Goal: Information Seeking & Learning: Compare options

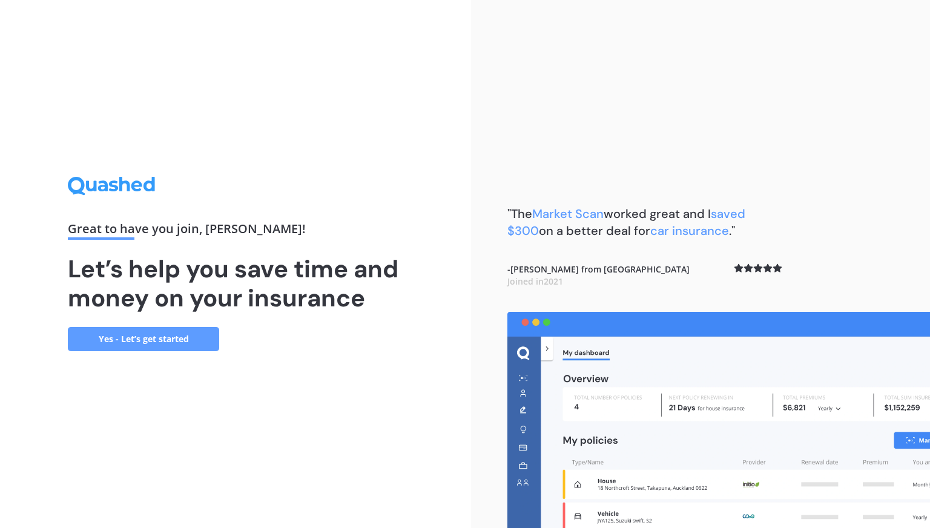
click at [179, 333] on link "Yes - Let’s get started" at bounding box center [143, 339] width 151 height 24
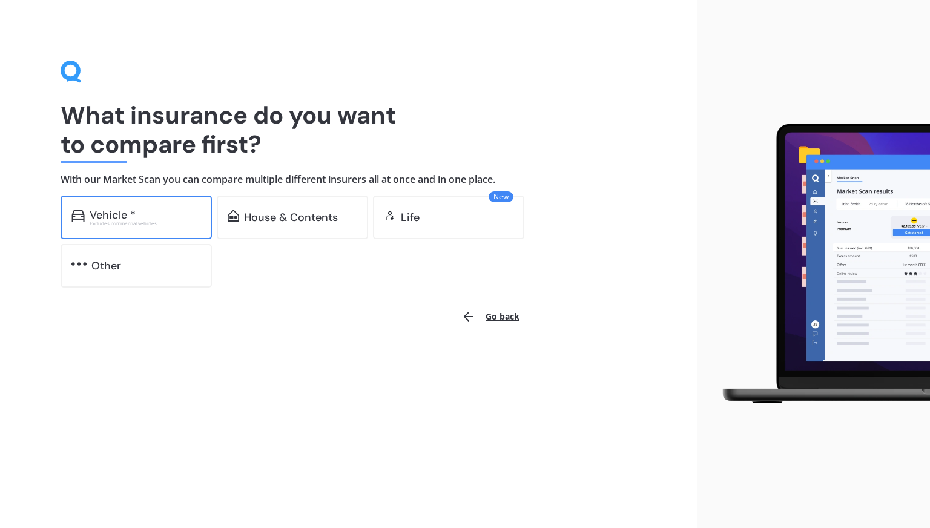
click at [125, 215] on div "Vehicle *" at bounding box center [113, 215] width 46 height 12
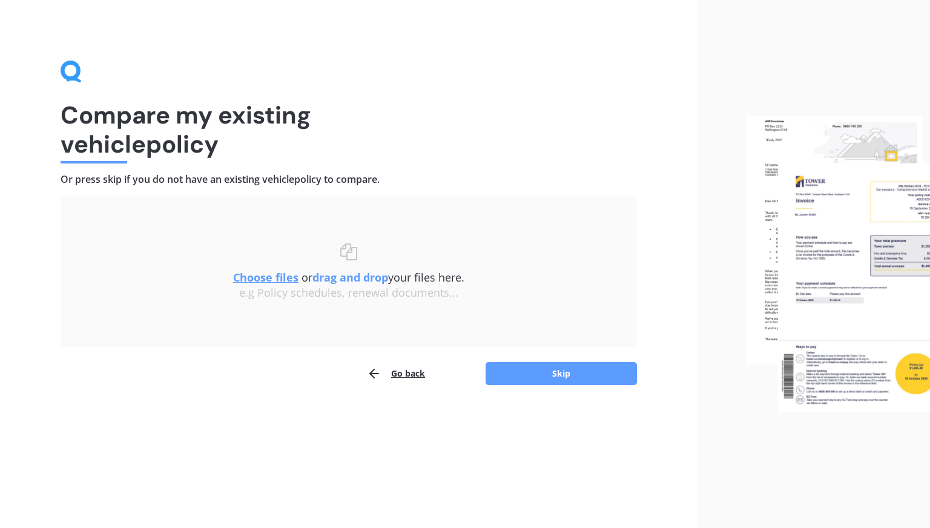
click at [276, 275] on u "Choose files" at bounding box center [265, 277] width 65 height 15
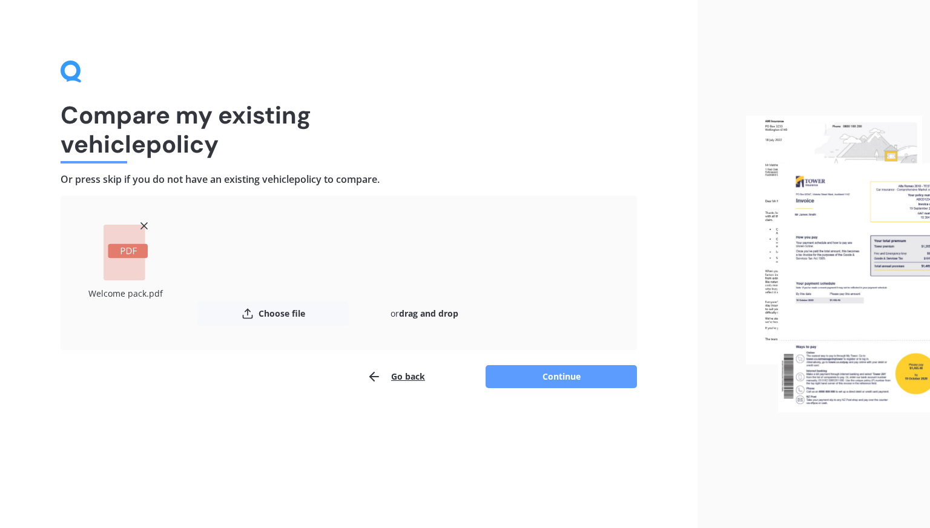
click at [147, 228] on line at bounding box center [144, 226] width 6 height 6
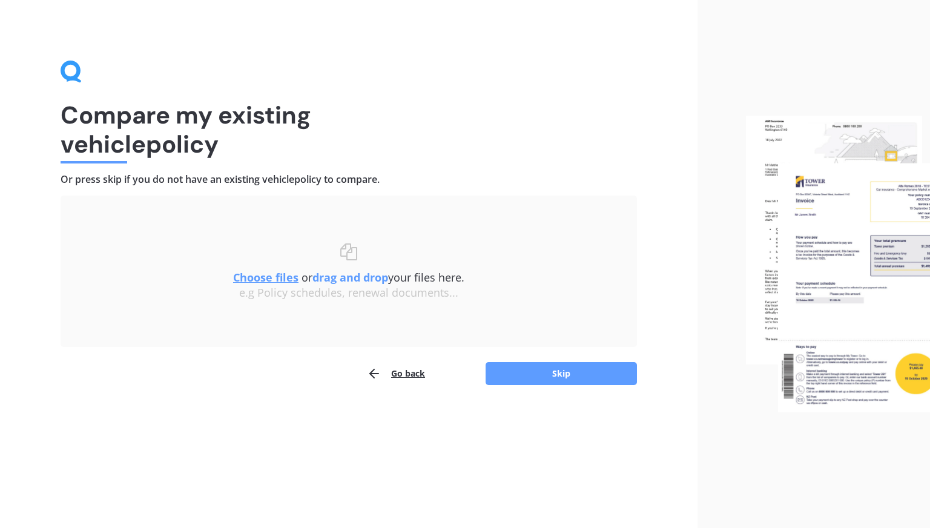
click at [265, 271] on u "Choose files" at bounding box center [265, 277] width 65 height 15
click at [252, 271] on u "Choose files" at bounding box center [265, 277] width 65 height 15
click at [260, 277] on u "Choose files" at bounding box center [265, 277] width 65 height 15
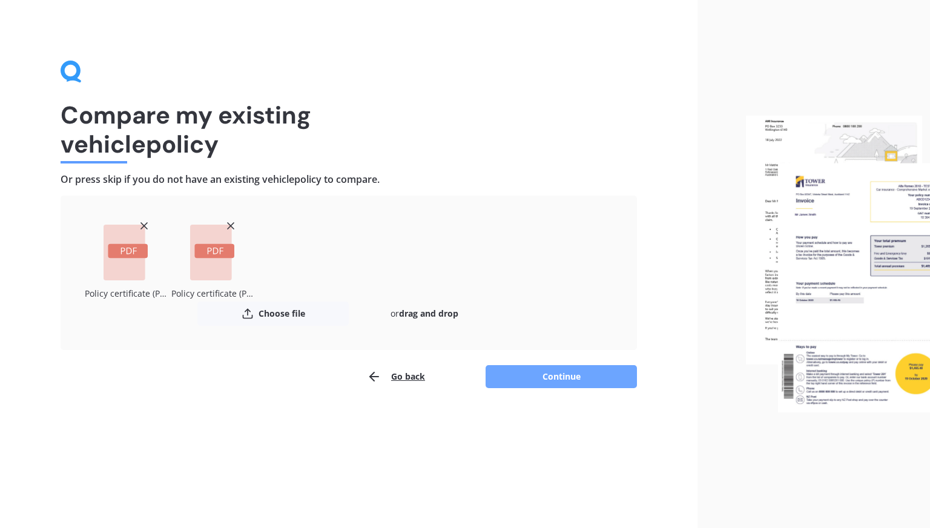
click at [565, 377] on button "Continue" at bounding box center [561, 376] width 151 height 23
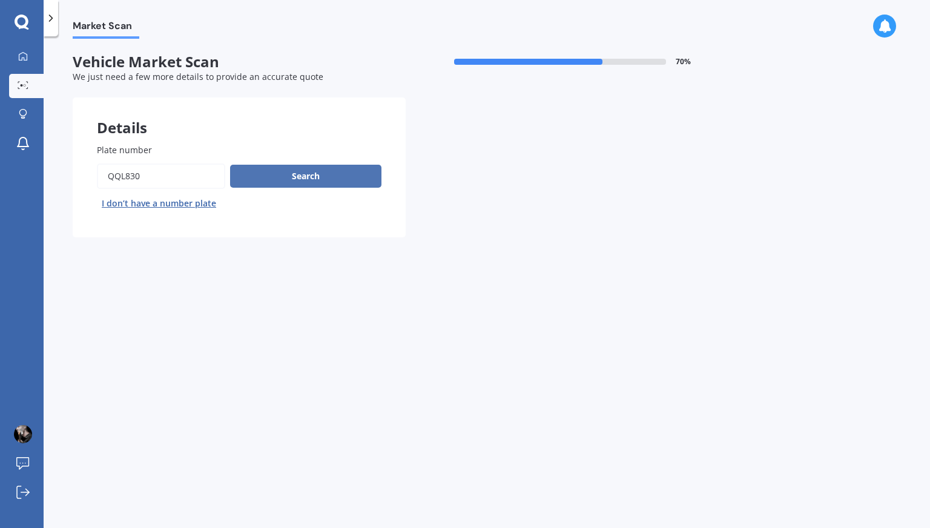
click at [308, 177] on button "Search" at bounding box center [305, 176] width 151 height 23
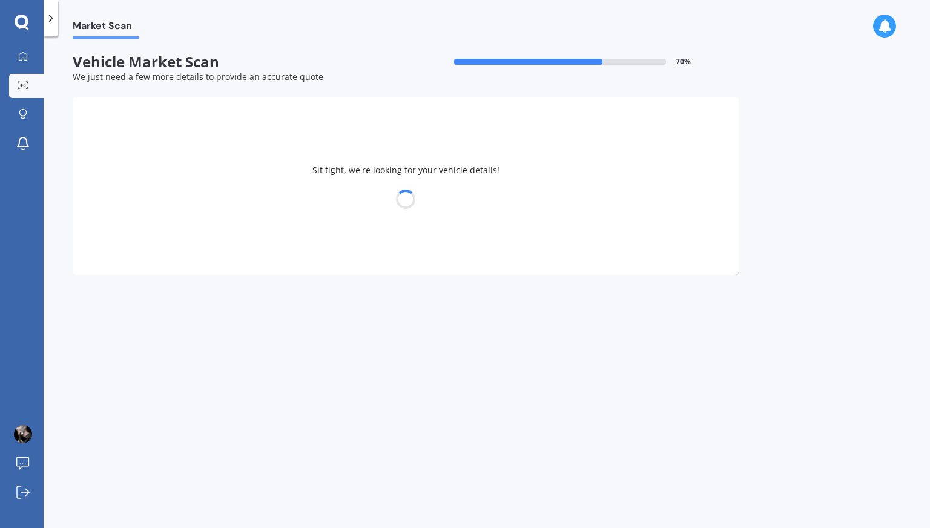
select select "NISSAN"
select select "LEAF"
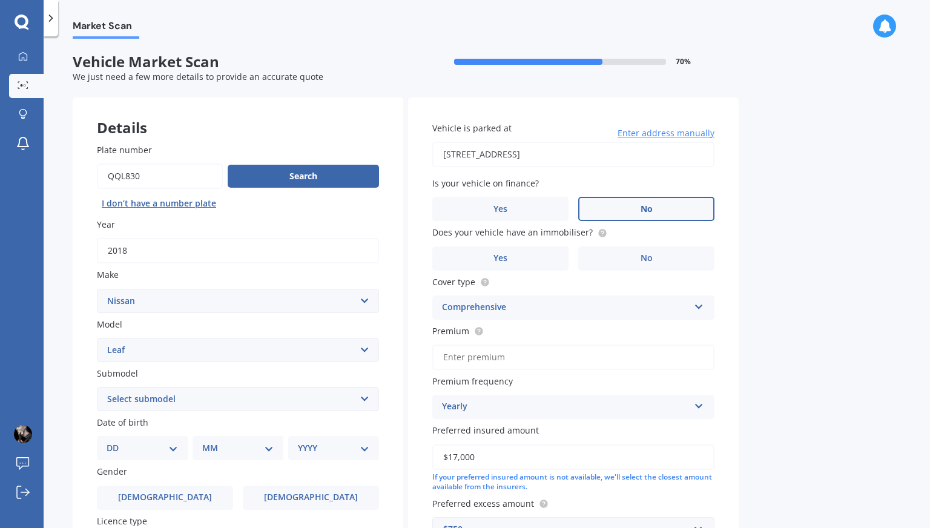
click at [635, 215] on label "No" at bounding box center [647, 209] width 136 height 24
click at [0, 0] on input "No" at bounding box center [0, 0] width 0 height 0
click at [657, 250] on label "No" at bounding box center [647, 259] width 136 height 24
click at [0, 0] on input "No" at bounding box center [0, 0] width 0 height 0
click at [636, 304] on div "Comprehensive" at bounding box center [565, 307] width 247 height 15
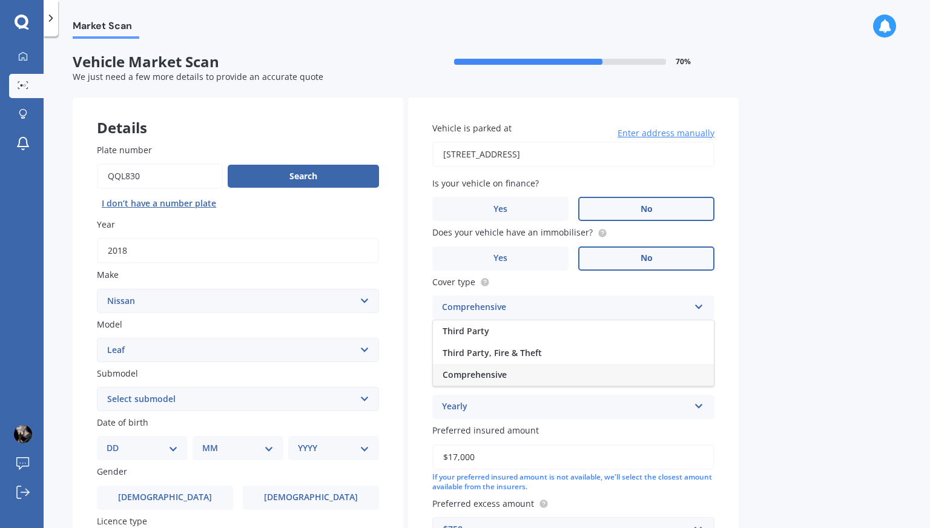
click at [636, 304] on div "Comprehensive" at bounding box center [565, 307] width 247 height 15
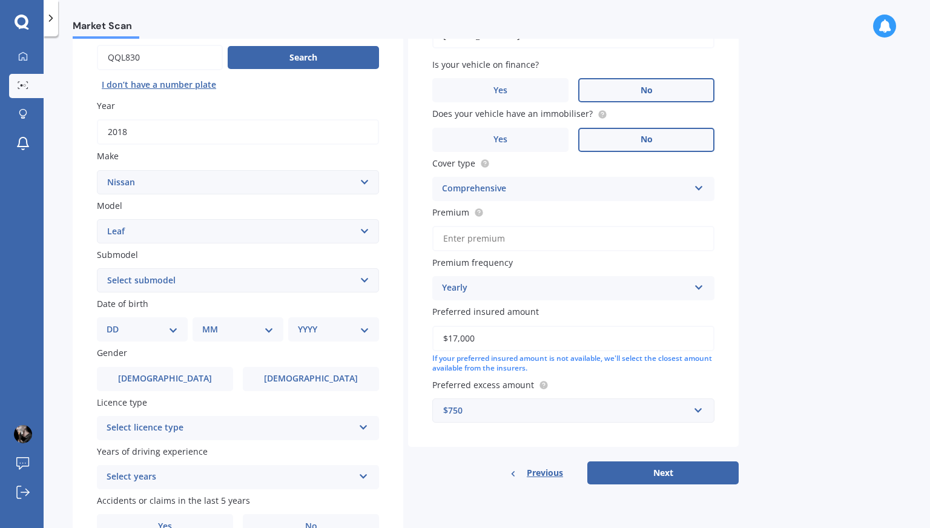
scroll to position [121, 0]
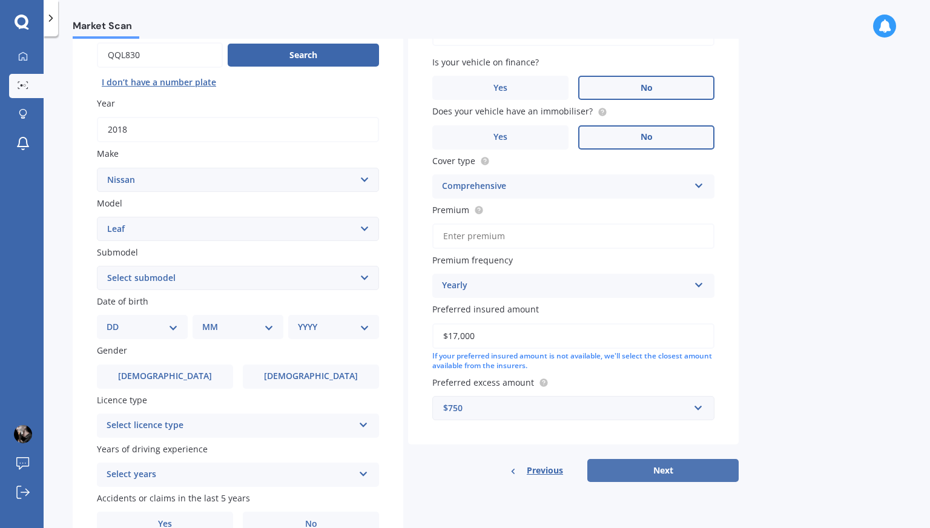
click at [654, 470] on button "Next" at bounding box center [663, 470] width 151 height 23
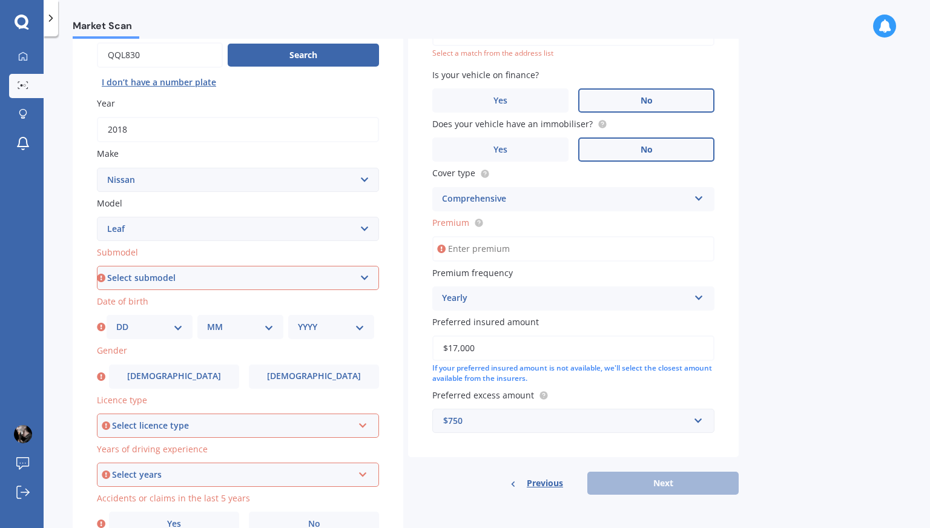
click at [348, 276] on select "Select submodel EV Hybrid" at bounding box center [238, 278] width 282 height 24
select select "EV"
click at [97, 266] on select "Select submodel EV Hybrid" at bounding box center [238, 278] width 282 height 24
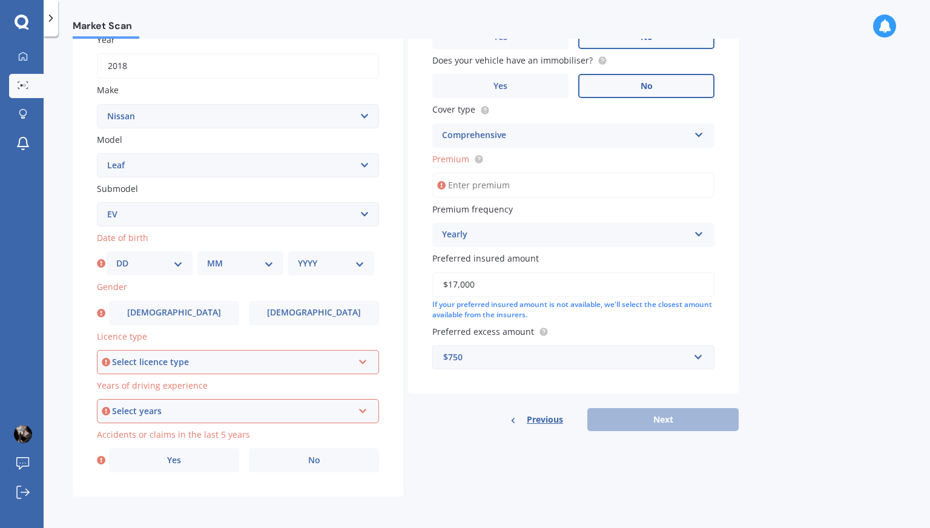
click at [169, 260] on select "DD 01 02 03 04 05 06 07 08 09 10 11 12 13 14 15 16 17 18 19 20 21 22 23 24 25 2…" at bounding box center [149, 263] width 67 height 13
select select "01"
click at [116, 257] on select "DD 01 02 03 04 05 06 07 08 09 10 11 12 13 14 15 16 17 18 19 20 21 22 23 24 25 2…" at bounding box center [149, 263] width 67 height 13
click at [230, 262] on select "MM 01 02 03 04 05 06 07 08 09 10 11 12" at bounding box center [240, 263] width 67 height 13
select select "01"
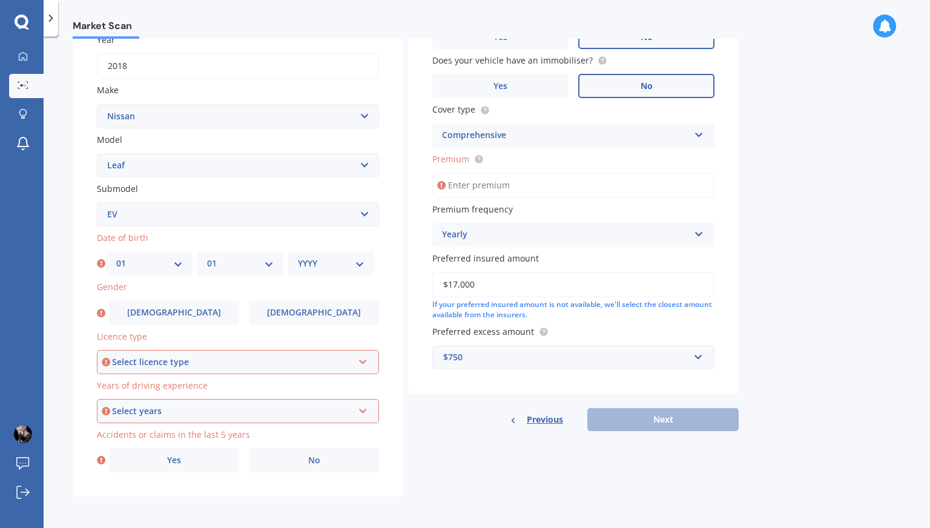
click at [207, 257] on select "MM 01 02 03 04 05 06 07 08 09 10 11 12" at bounding box center [240, 263] width 67 height 13
click at [337, 270] on div "YYYY 2025 2024 2023 2022 2021 2020 2019 2018 2017 2016 2015 2014 2013 2012 2011…" at bounding box center [331, 263] width 86 height 24
click at [325, 262] on select "YYYY 2025 2024 2023 2022 2021 2020 2019 2018 2017 2016 2015 2014 2013 2012 2011…" at bounding box center [331, 263] width 67 height 13
select select "1981"
click at [298, 257] on select "YYYY 2025 2024 2023 2022 2021 2020 2019 2018 2017 2016 2015 2014 2013 2012 2011…" at bounding box center [331, 263] width 67 height 13
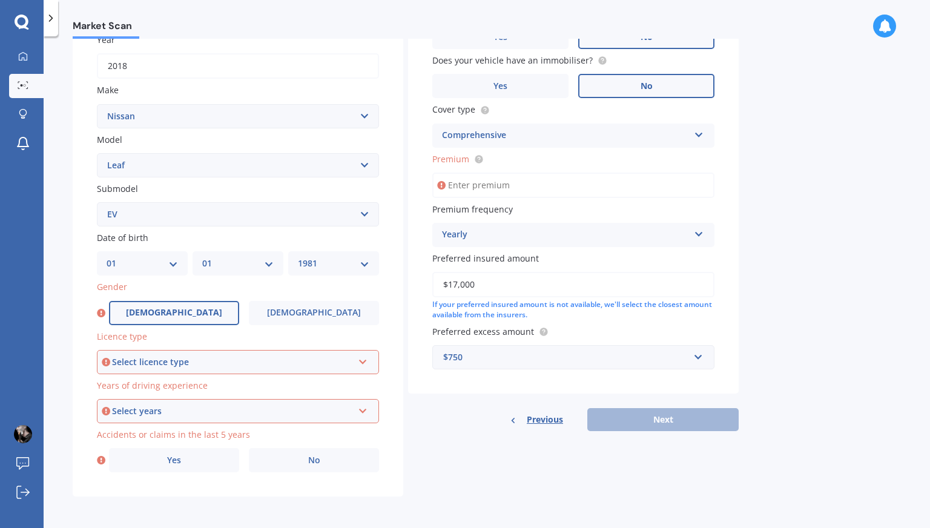
click at [165, 313] on span "[DEMOGRAPHIC_DATA]" at bounding box center [174, 313] width 96 height 10
click at [0, 0] on input "[DEMOGRAPHIC_DATA]" at bounding box center [0, 0] width 0 height 0
click at [167, 354] on div "Select licence type NZ Full NZ Restricted NZ Learners [GEOGRAPHIC_DATA] [GEOGRA…" at bounding box center [238, 362] width 282 height 24
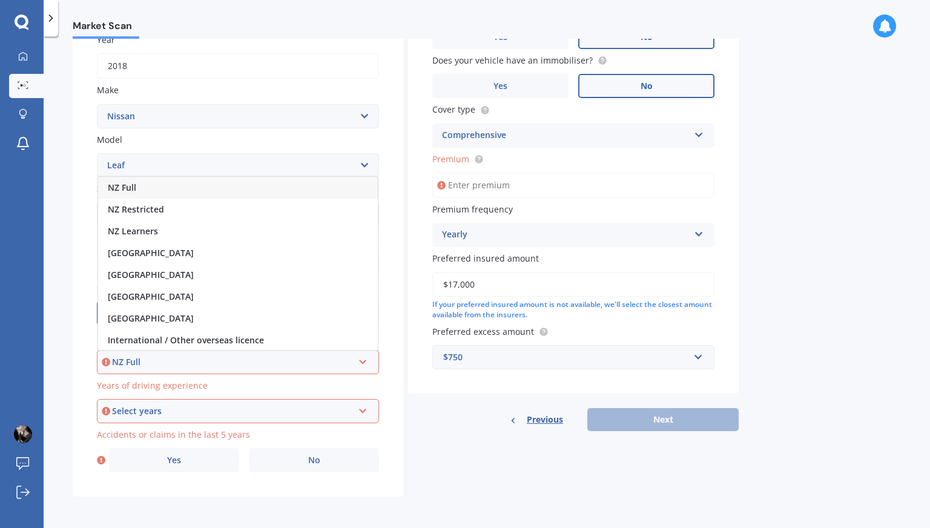
click at [165, 182] on div "NZ Full" at bounding box center [238, 188] width 280 height 22
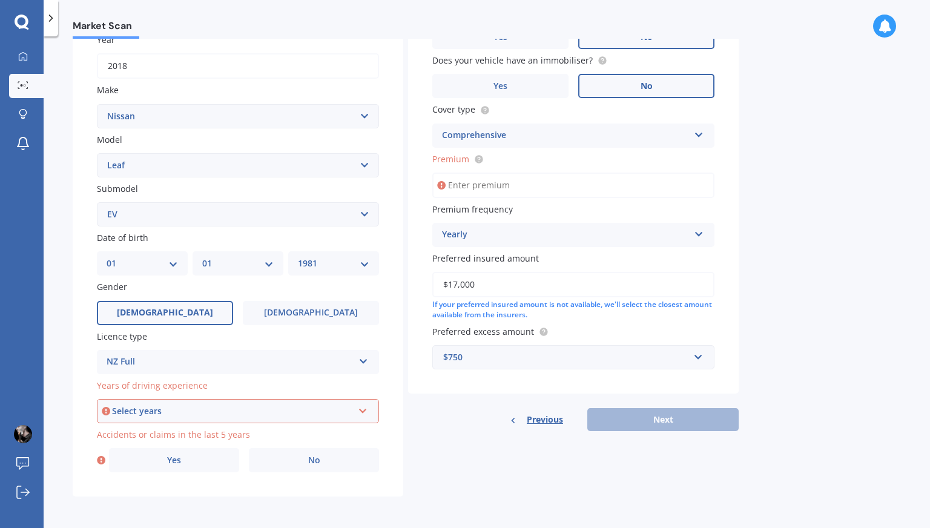
click at [172, 415] on div "Select years" at bounding box center [232, 411] width 241 height 13
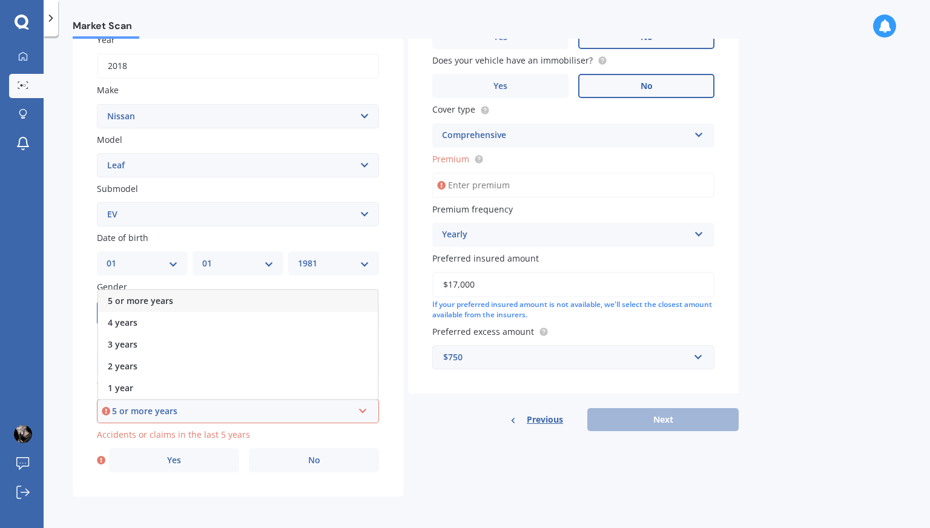
click at [161, 301] on span "5 or more years" at bounding box center [140, 301] width 65 height 12
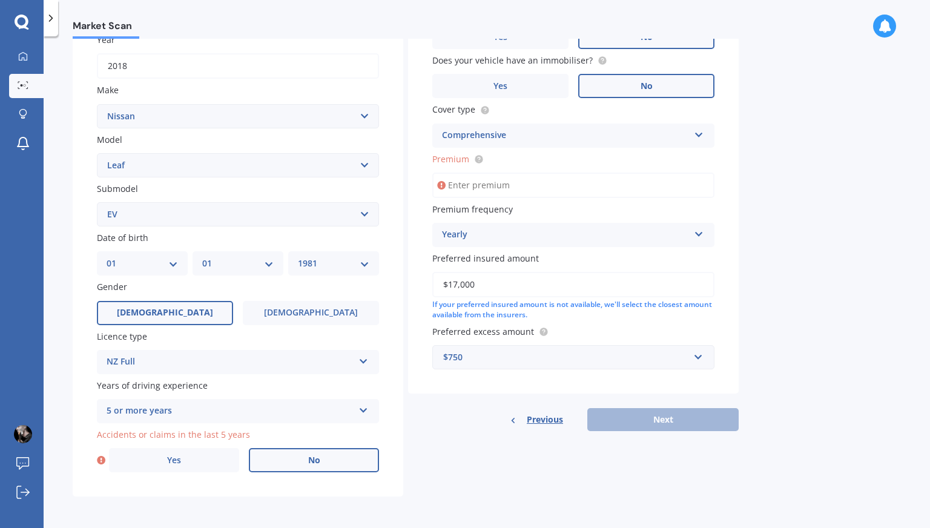
click at [277, 457] on label "No" at bounding box center [314, 460] width 130 height 24
click at [0, 0] on input "No" at bounding box center [0, 0] width 0 height 0
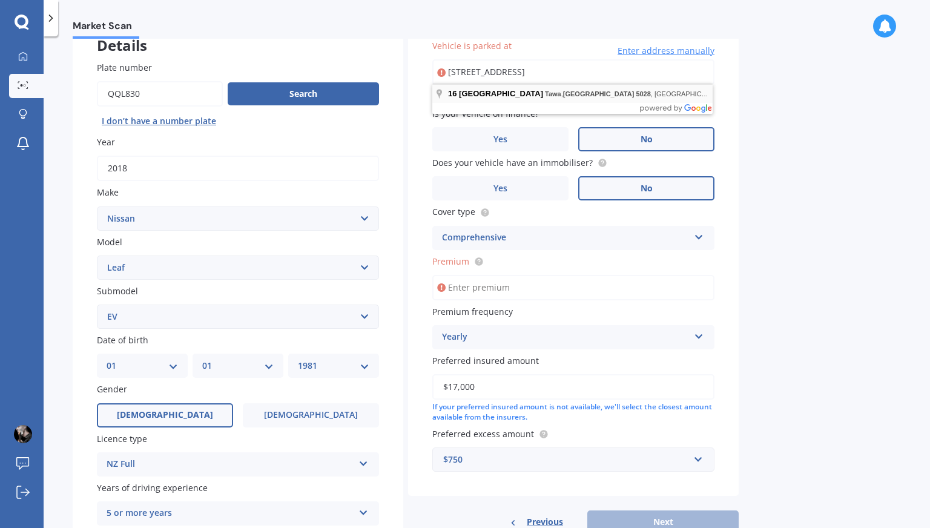
type input "[STREET_ADDRESS]"
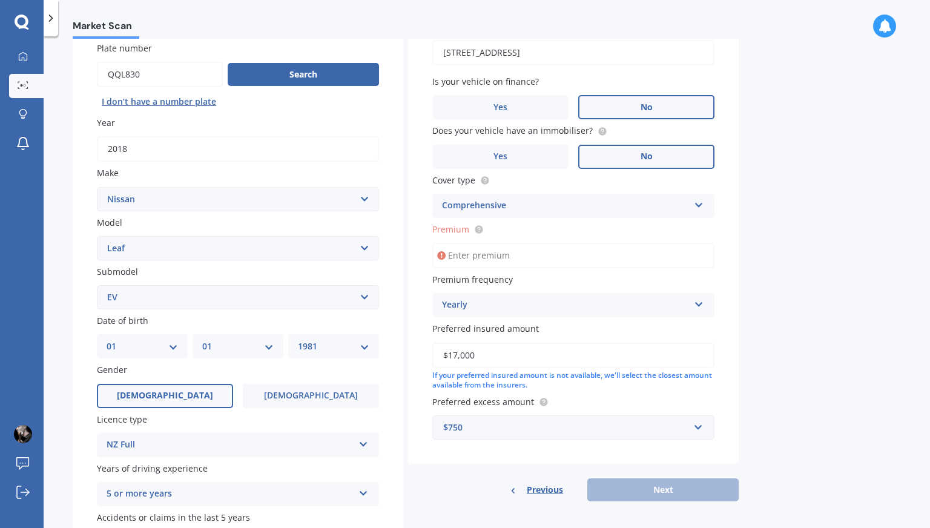
scroll to position [106, 0]
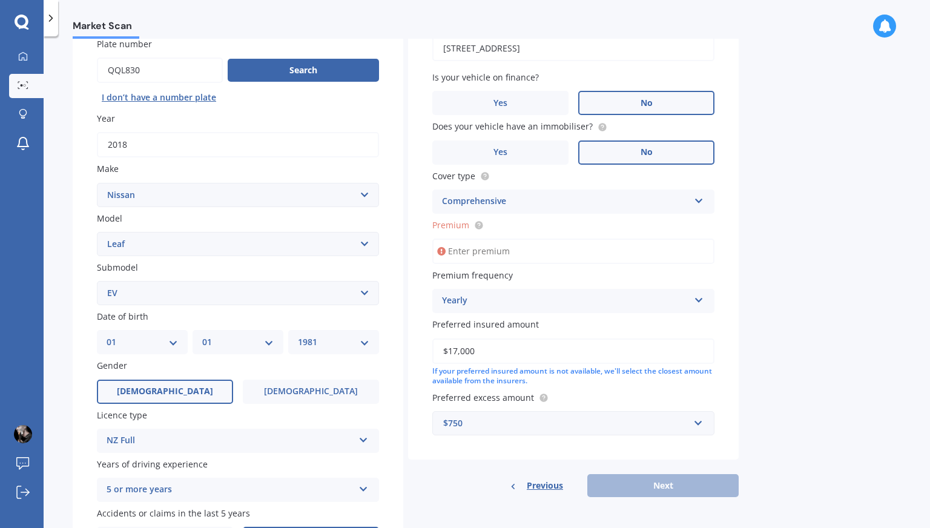
click at [504, 253] on input "Premium" at bounding box center [574, 251] width 282 height 25
paste input "$746.58"
type input "$746.58"
click at [801, 313] on div "Market Scan Vehicle Market Scan 70 % We just need a few more details to provide…" at bounding box center [487, 285] width 887 height 492
click at [665, 480] on button "Next" at bounding box center [663, 485] width 151 height 23
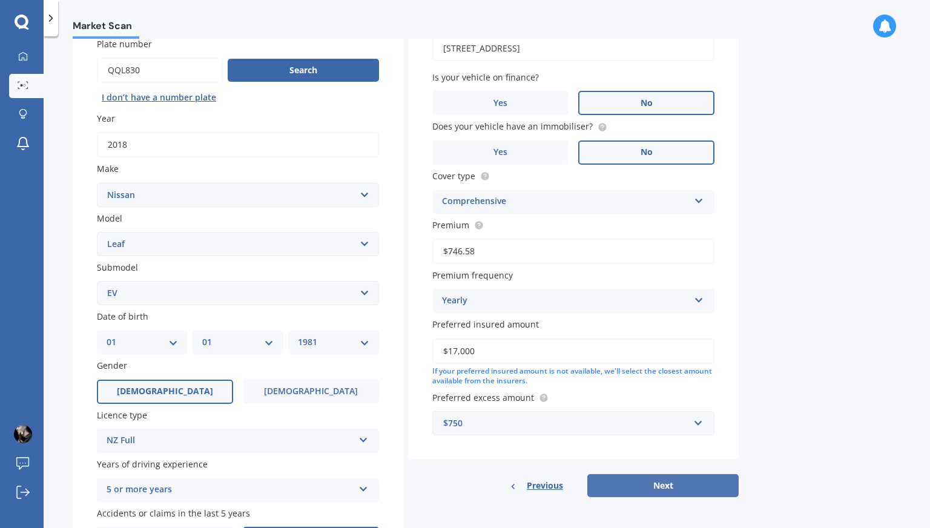
select select "01"
select select "1981"
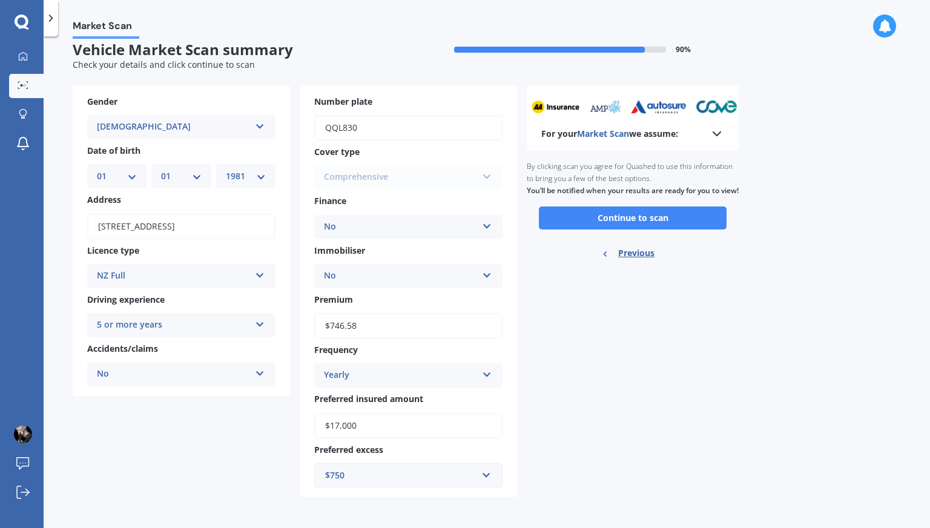
scroll to position [0, 0]
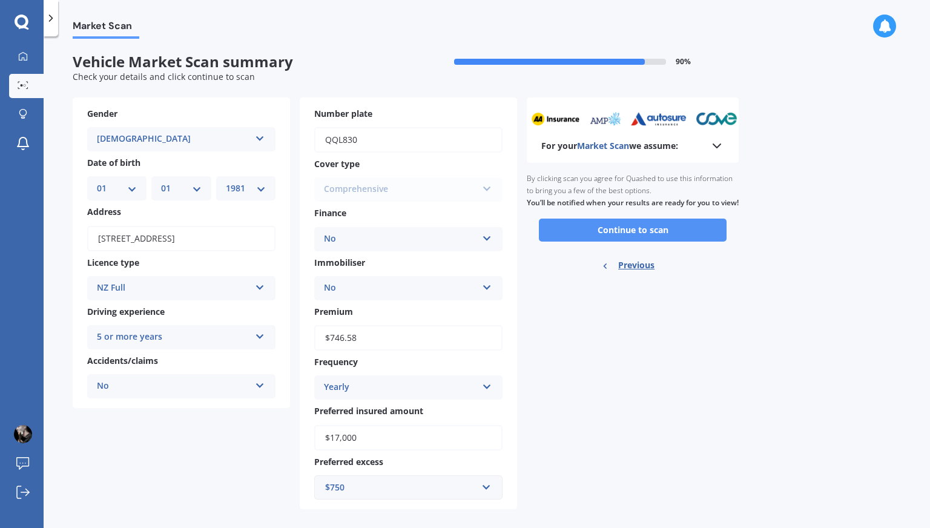
click at [640, 242] on button "Continue to scan" at bounding box center [633, 230] width 188 height 23
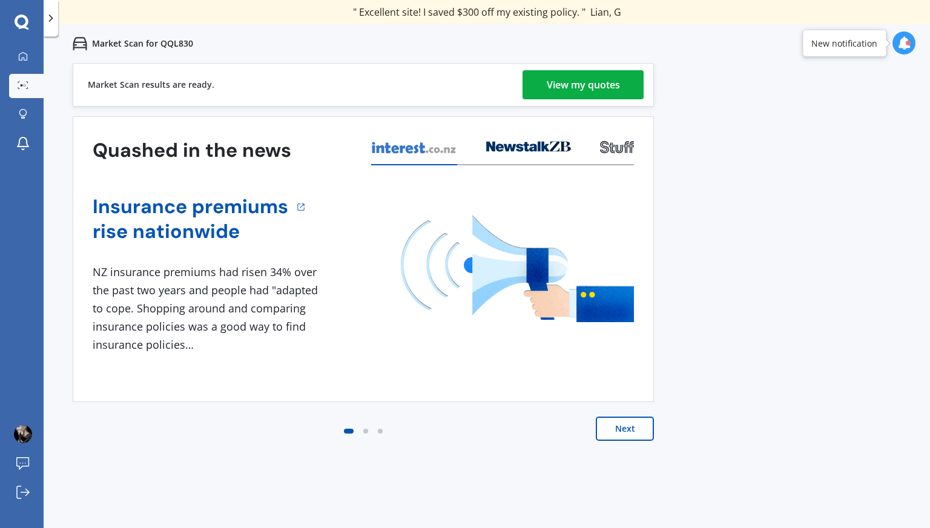
click at [602, 82] on div "View my quotes" at bounding box center [583, 84] width 73 height 29
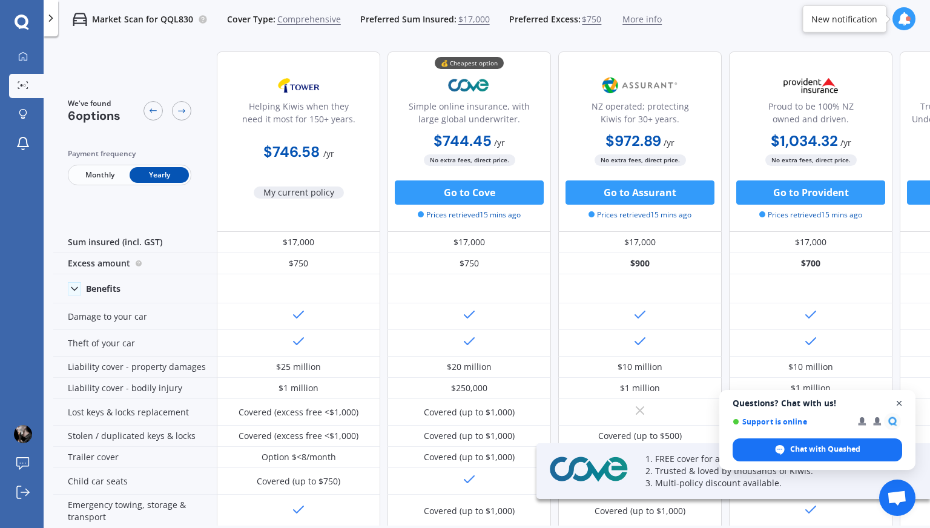
click at [900, 404] on span "Open chat" at bounding box center [899, 403] width 15 height 15
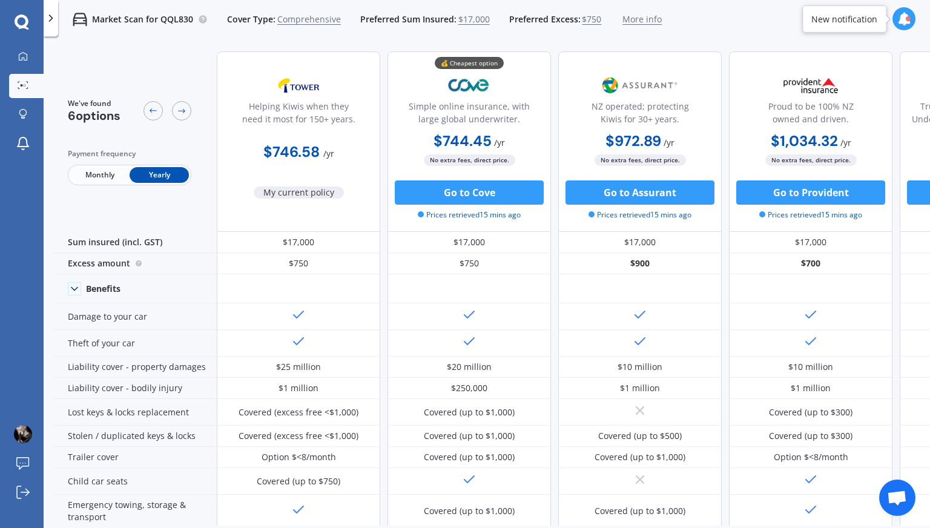
click at [706, 22] on div "Market Scan for QQL830 Cover Type: Comprehensive Preferred Sum Insured: $17,000…" at bounding box center [487, 19] width 887 height 39
